Goal: Transaction & Acquisition: Book appointment/travel/reservation

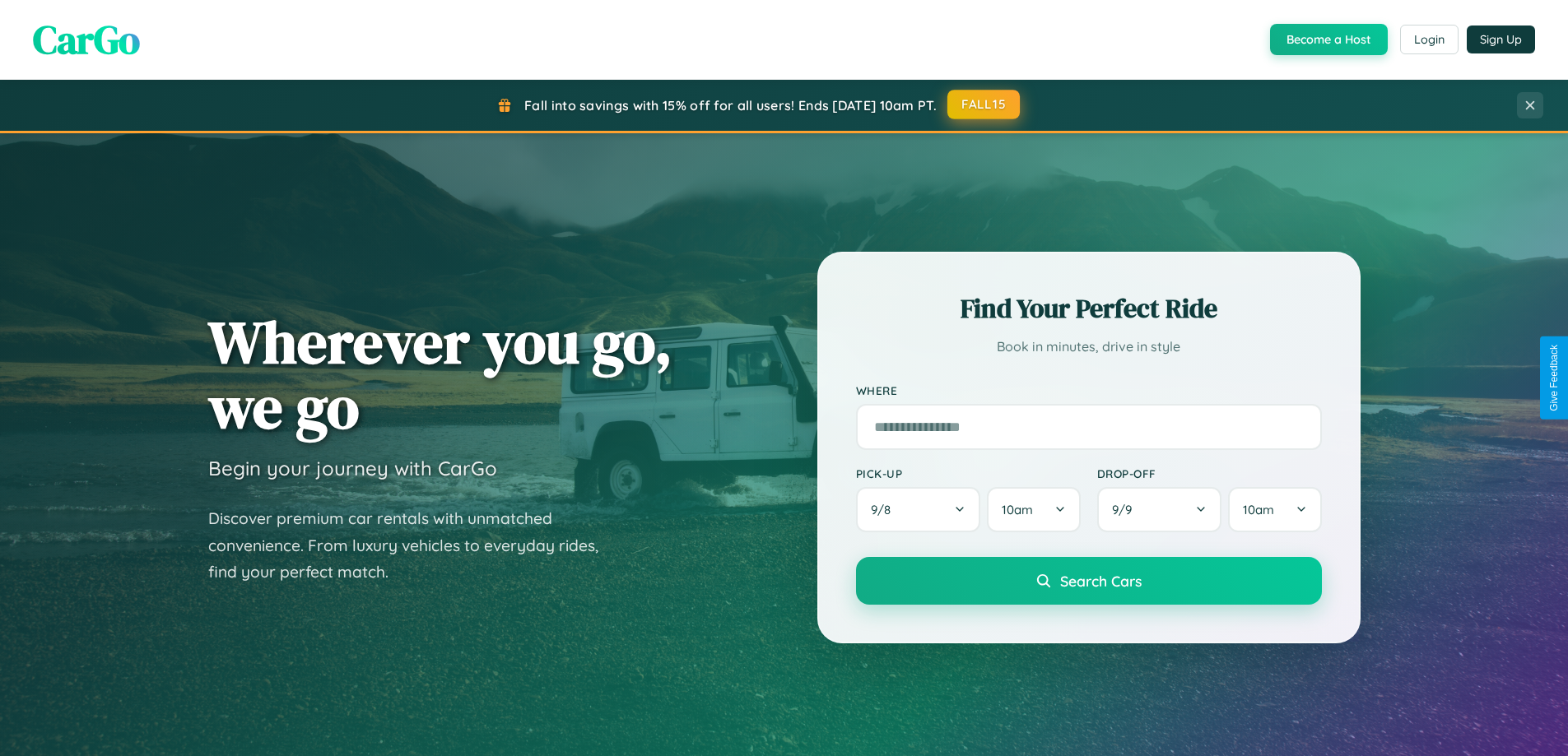
click at [985, 104] on button "FALL15" at bounding box center [983, 104] width 73 height 30
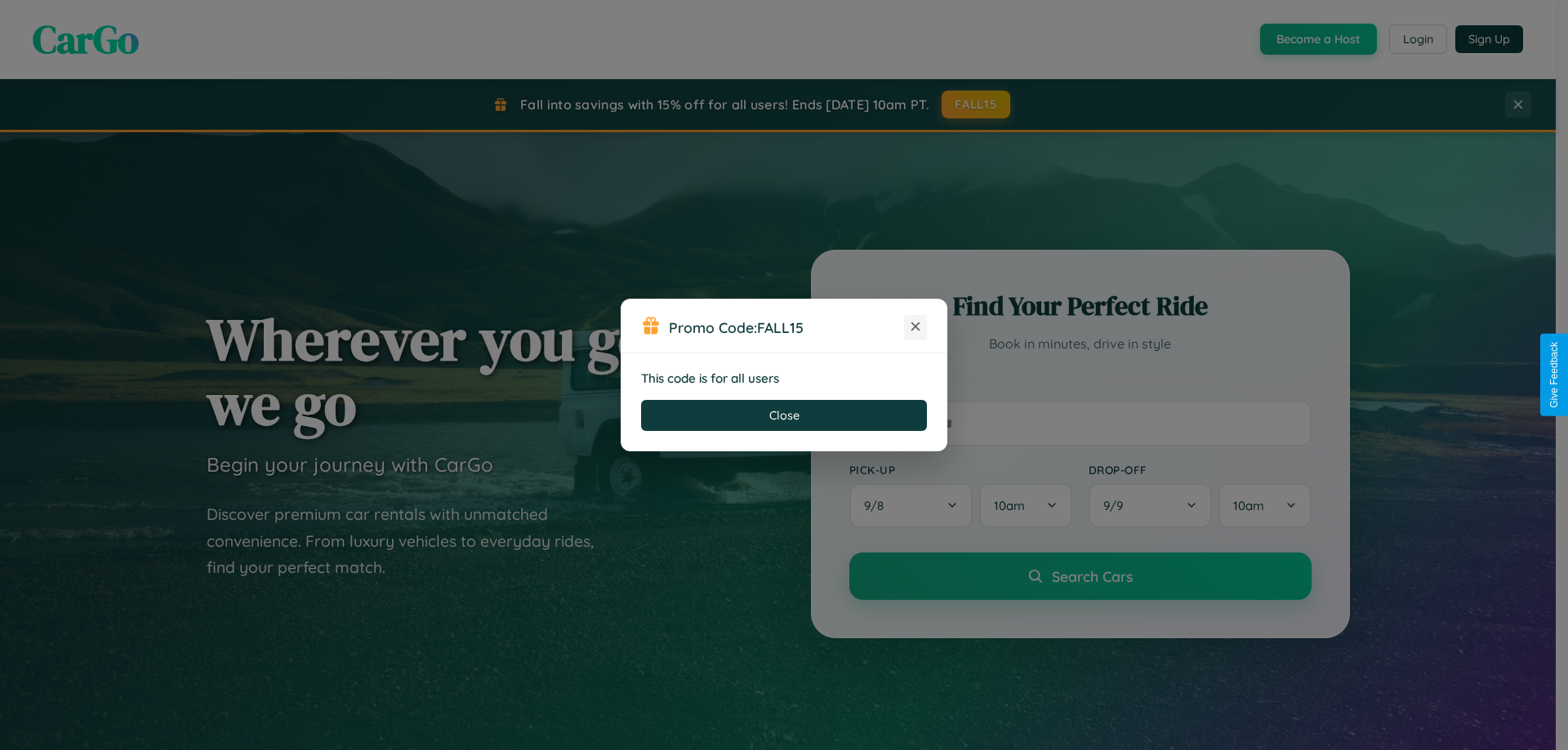
click at [916, 327] on icon at bounding box center [915, 326] width 17 height 17
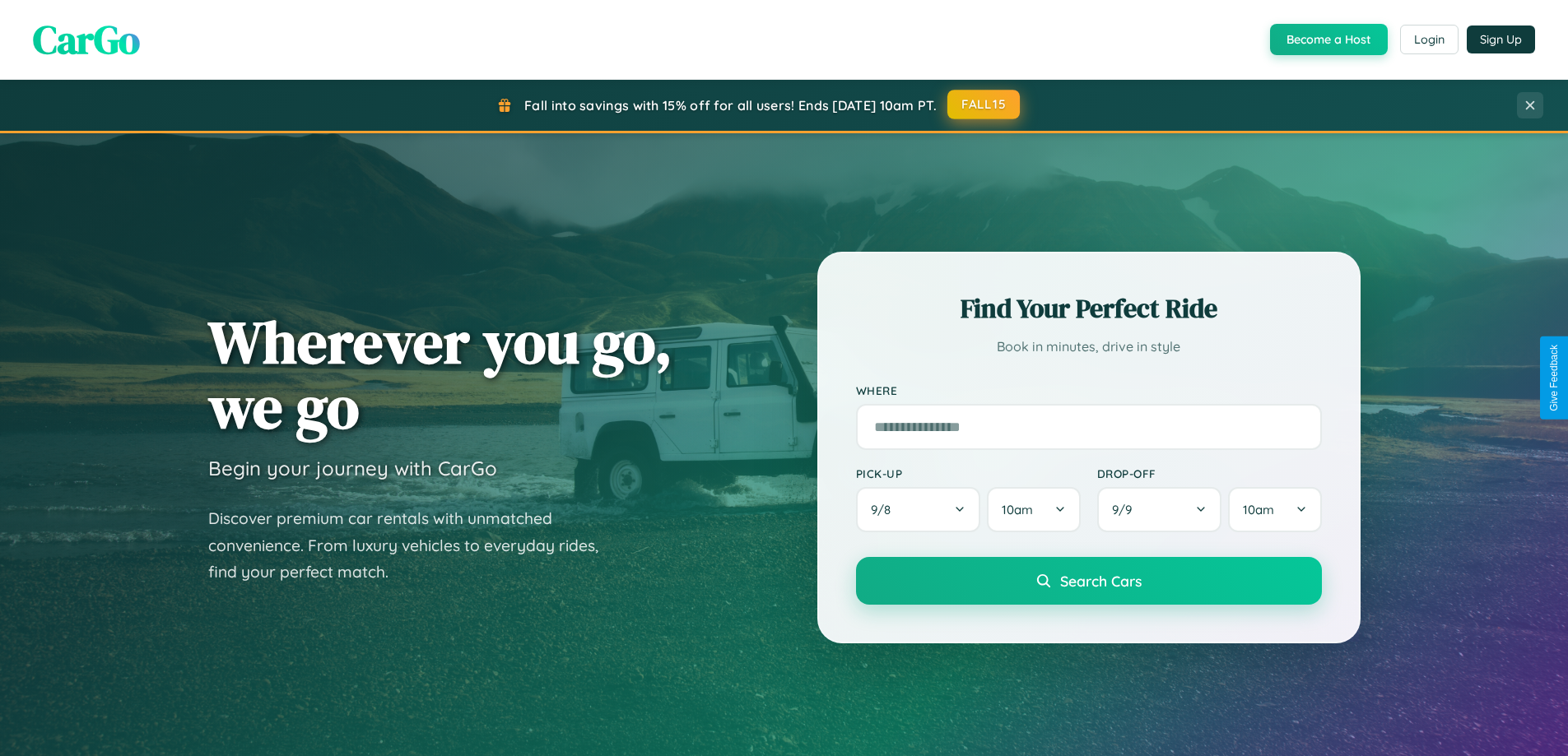
click at [985, 104] on button "FALL15" at bounding box center [983, 104] width 73 height 30
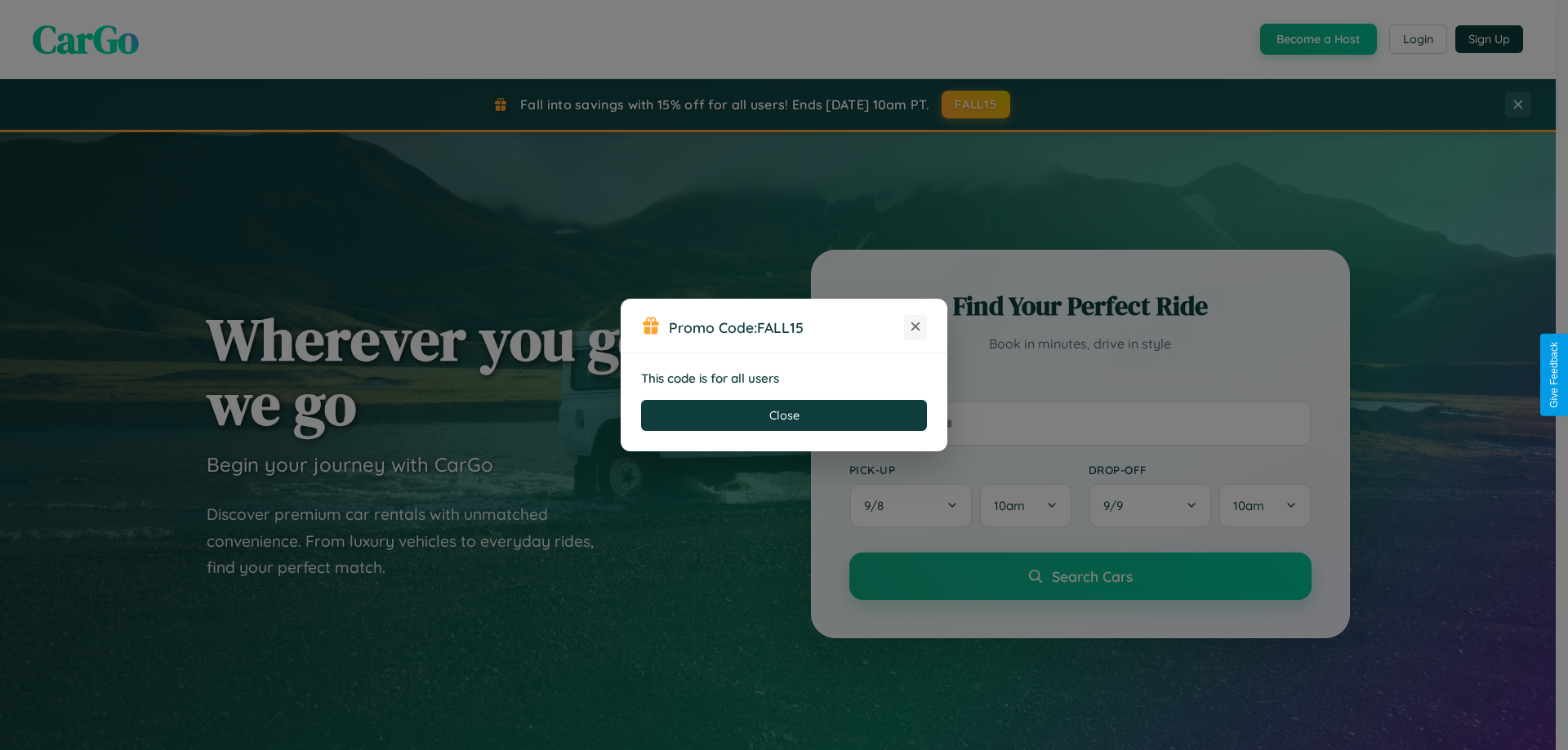
click at [916, 327] on icon at bounding box center [915, 326] width 17 height 17
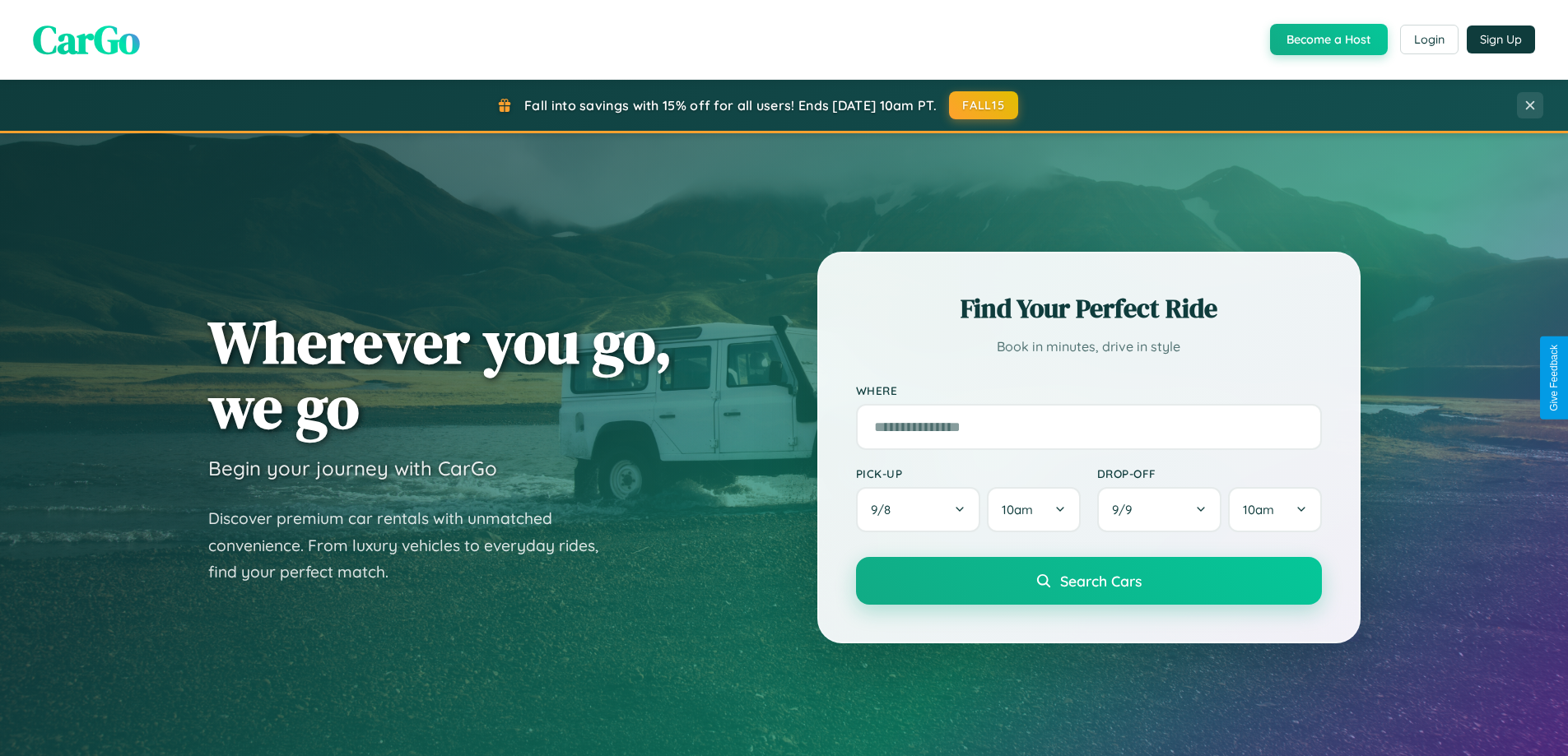
scroll to position [2644, 0]
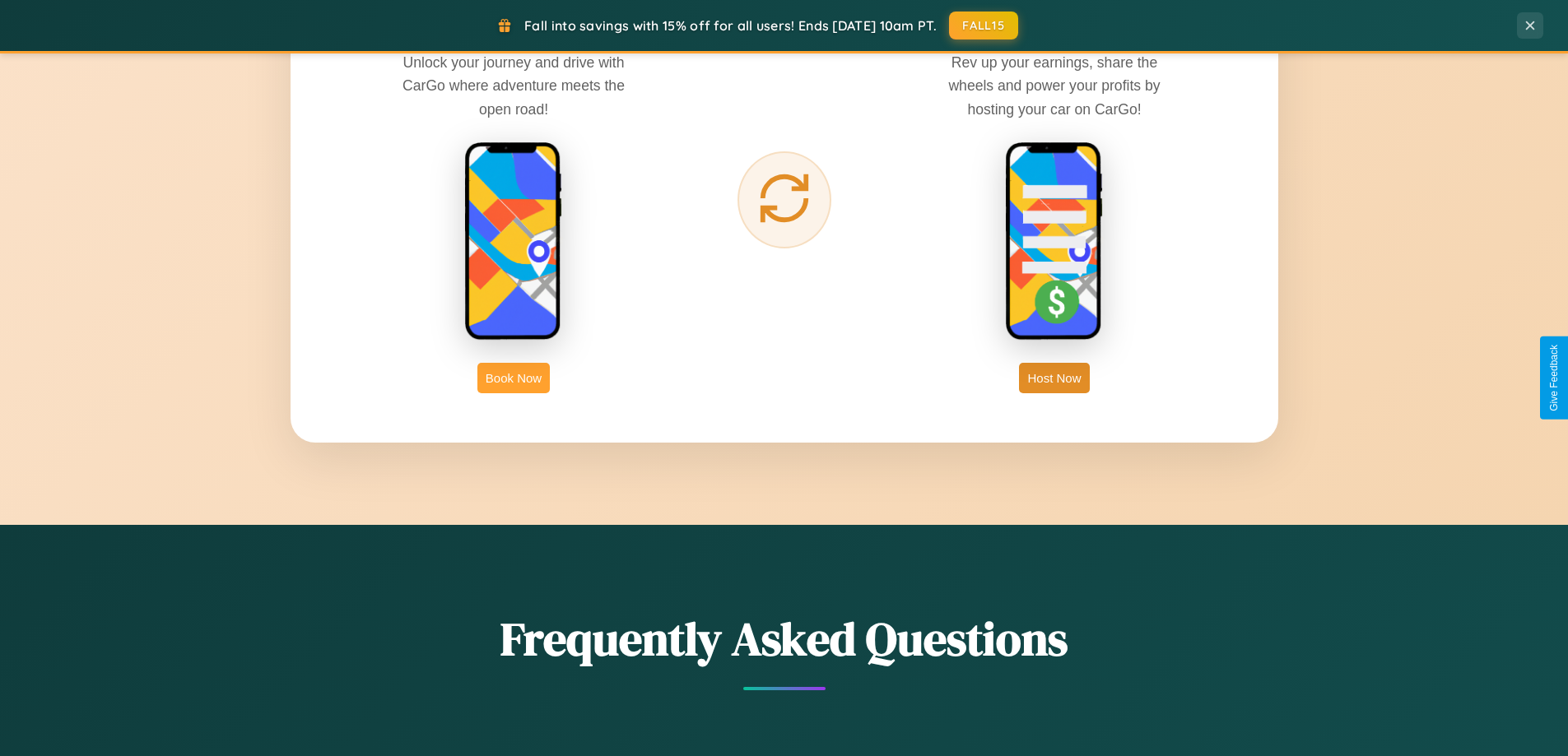
click at [514, 378] on button "Book Now" at bounding box center [513, 378] width 73 height 31
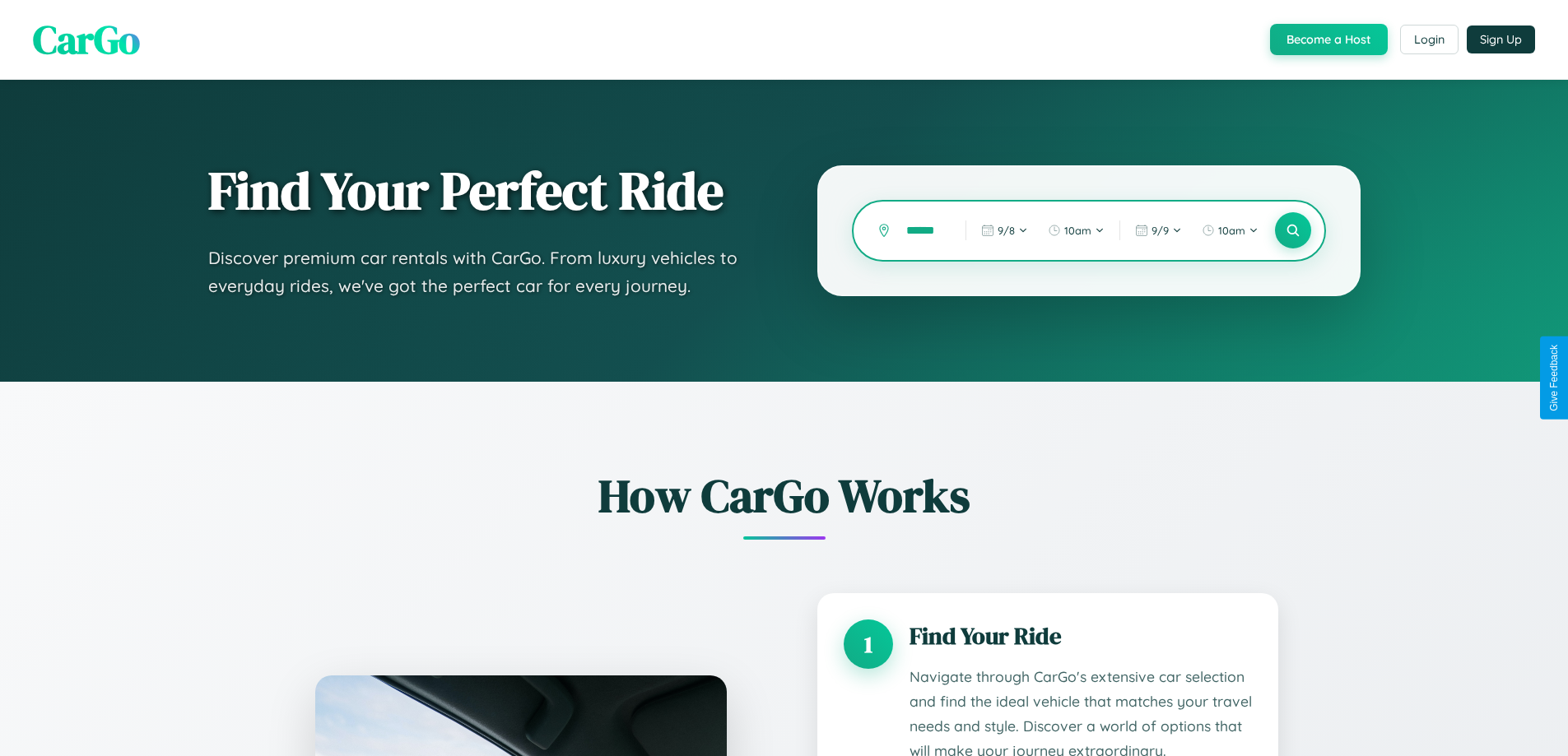
scroll to position [0, 4]
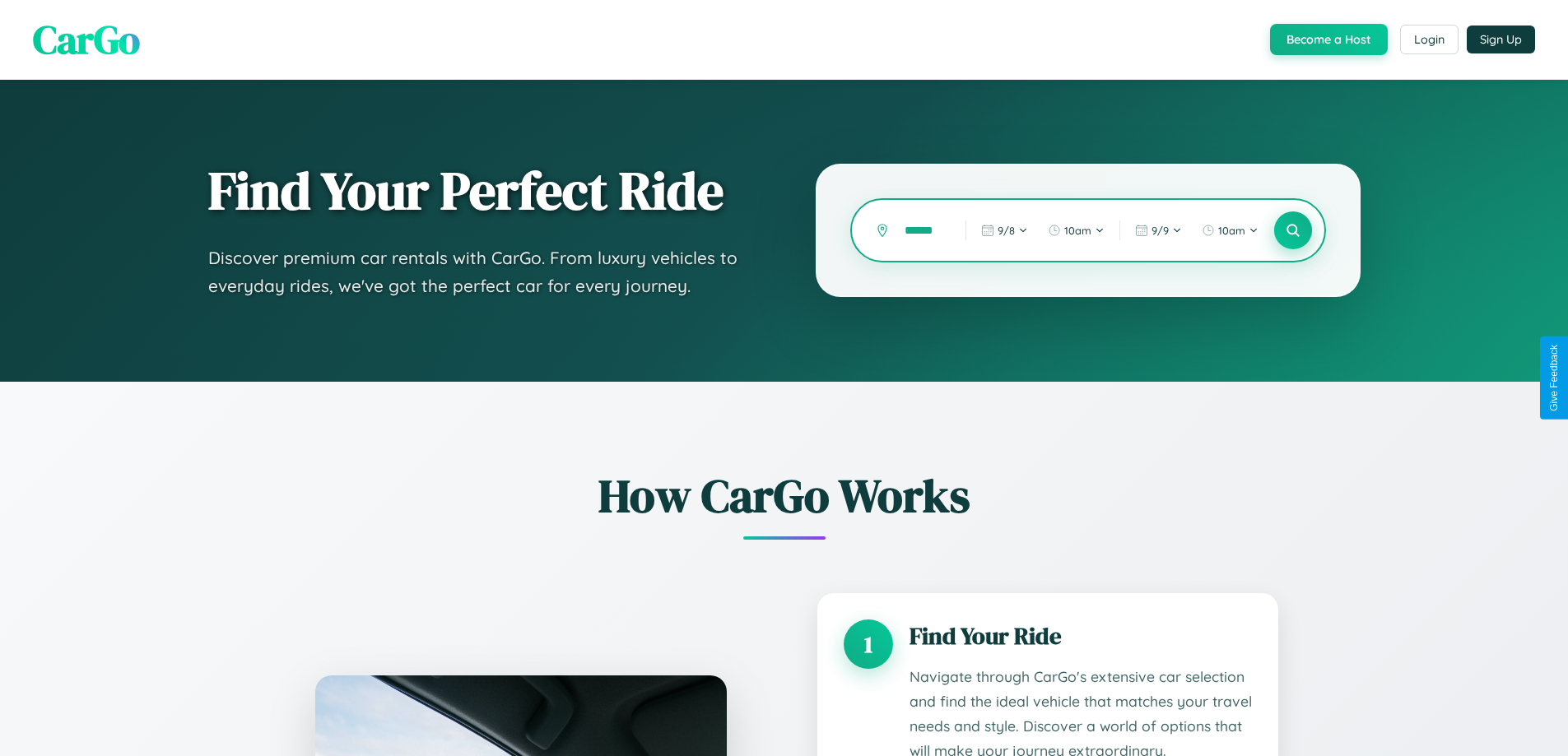
type input "******"
click at [1292, 230] on icon at bounding box center [1293, 230] width 16 height 16
